Goal: Information Seeking & Learning: Find contact information

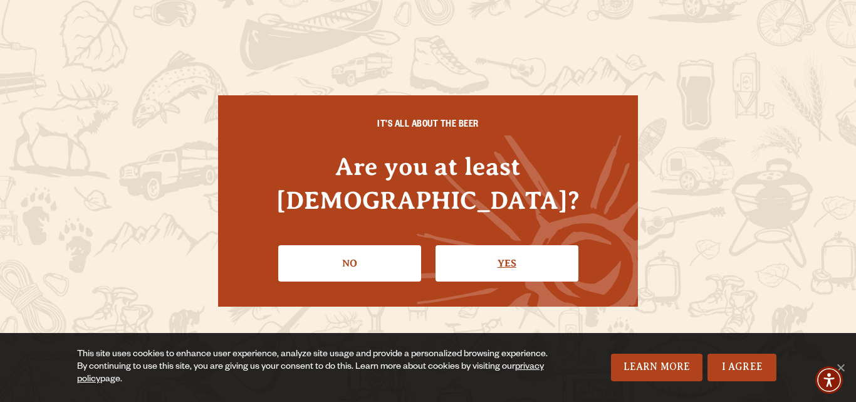
click at [497, 245] on link "Yes" at bounding box center [507, 263] width 143 height 36
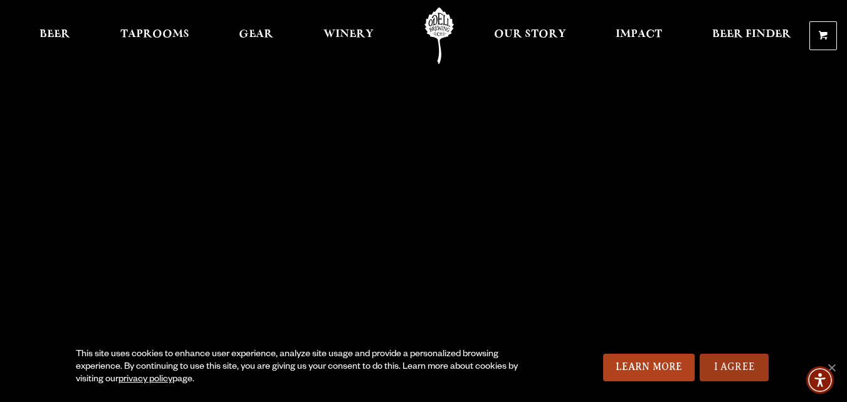
click at [568, 372] on link "I Agree" at bounding box center [734, 368] width 69 height 28
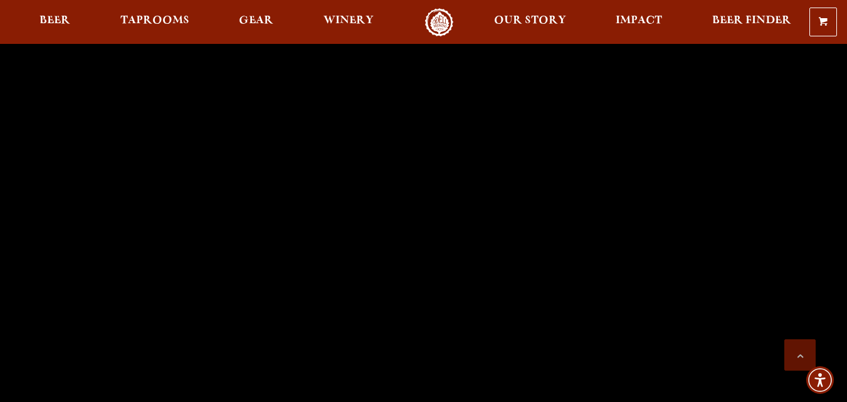
scroll to position [3648, 0]
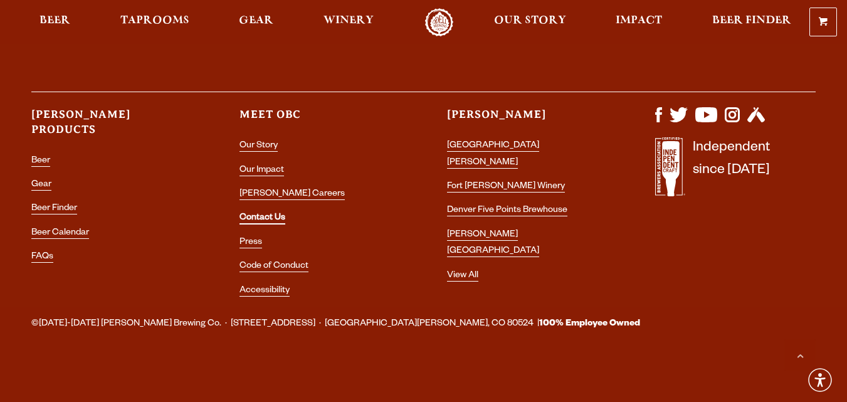
click at [254, 221] on link "Contact Us" at bounding box center [262, 218] width 46 height 11
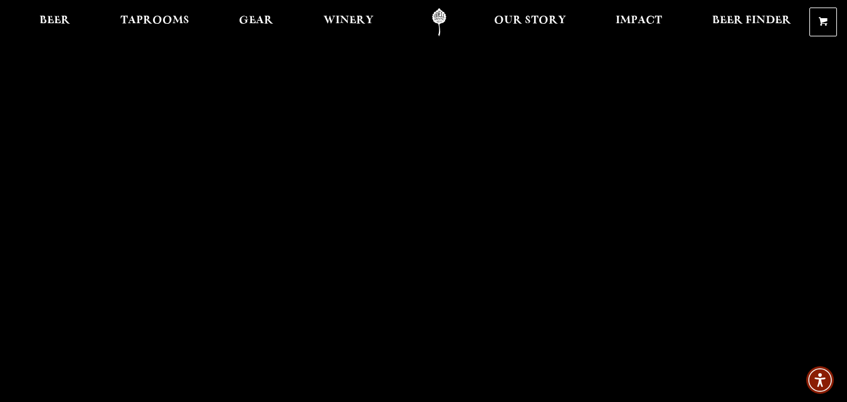
scroll to position [3648, 0]
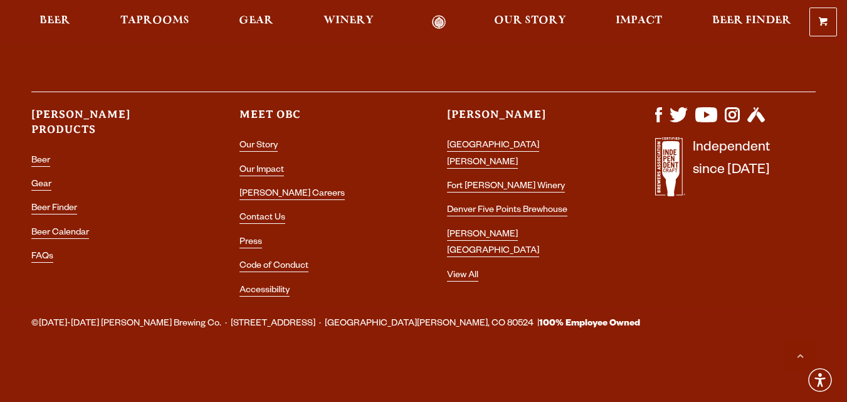
click at [246, 211] on li "Contact Us" at bounding box center [319, 218] width 160 height 16
click at [246, 213] on link "Contact Us" at bounding box center [262, 218] width 46 height 11
